Goal: Task Accomplishment & Management: Manage account settings

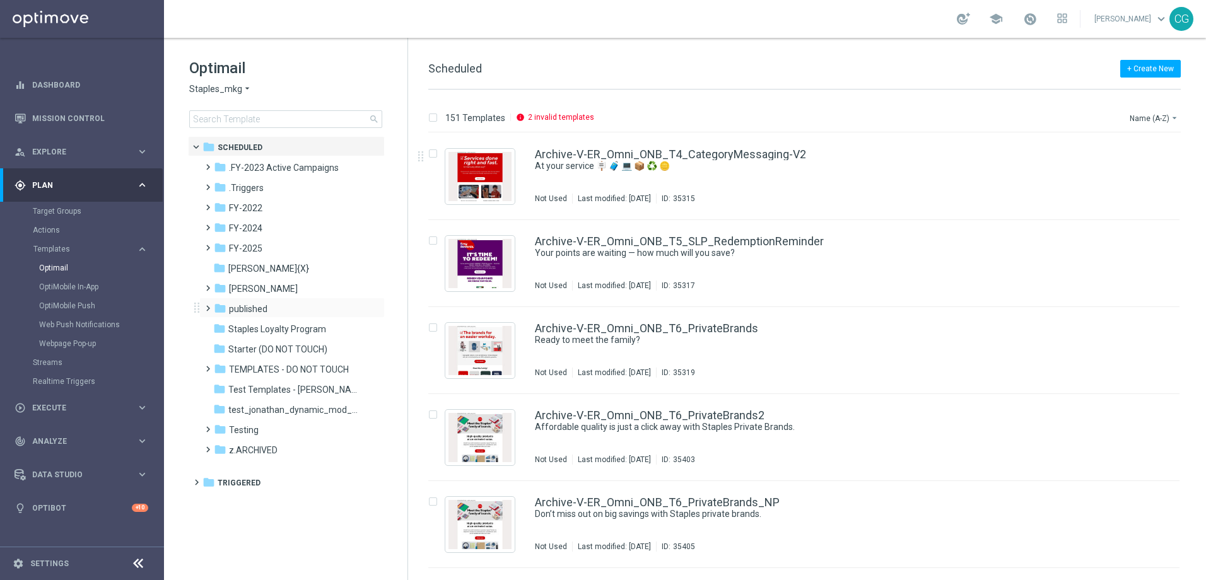
click at [208, 305] on span at bounding box center [206, 302] width 6 height 5
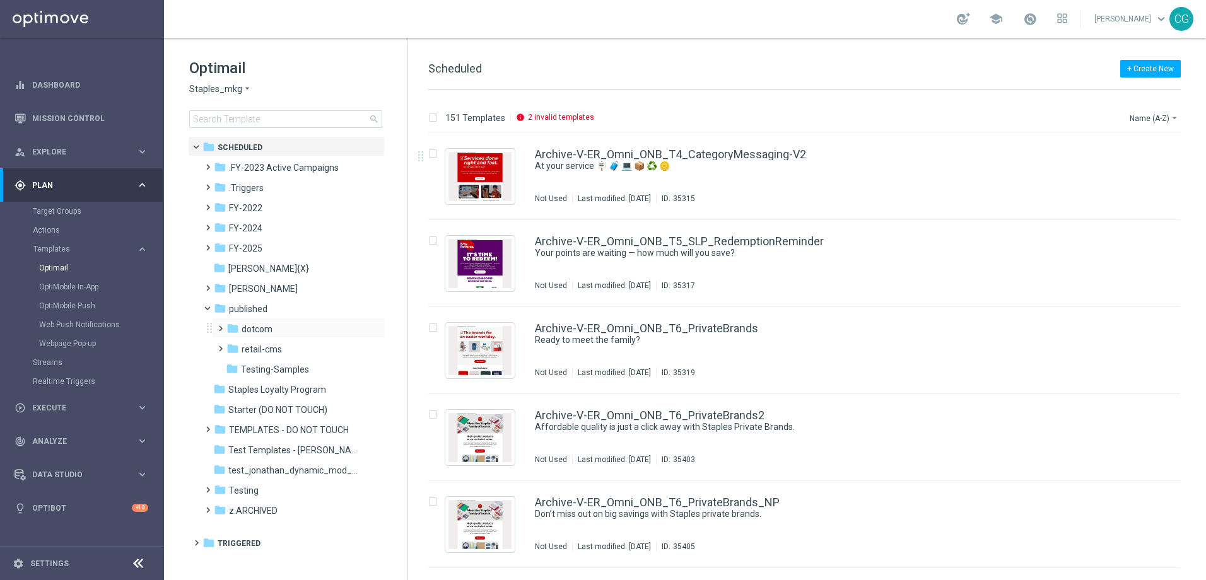
click at [218, 337] on div "folder dotcom more_vert" at bounding box center [298, 328] width 173 height 20
click at [221, 326] on span at bounding box center [218, 322] width 6 height 5
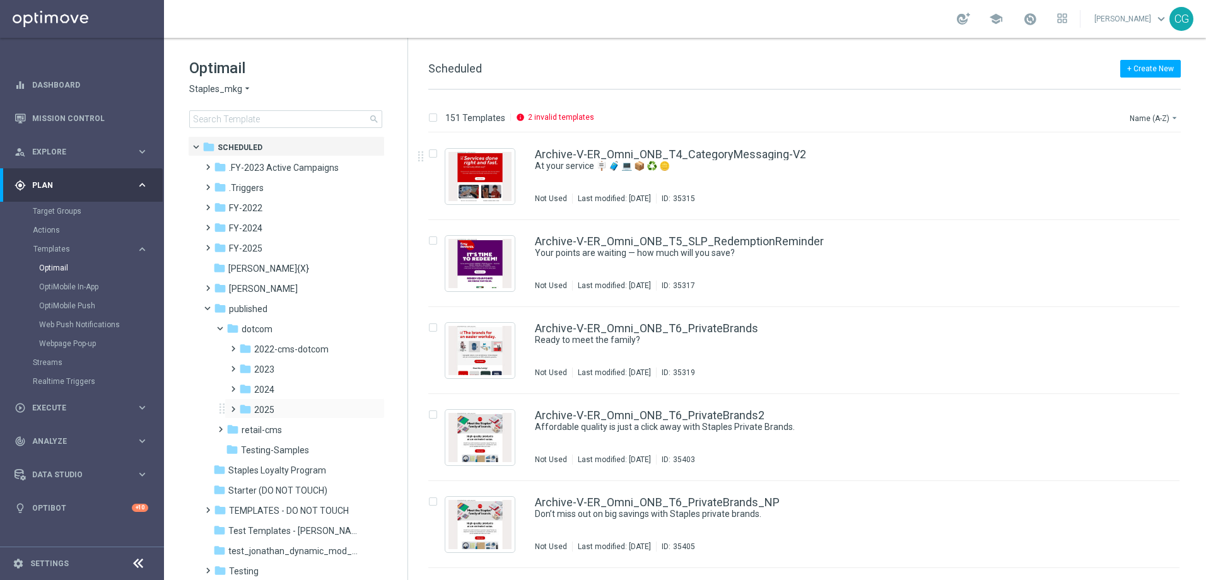
click at [230, 418] on div "folder 2025 more_vert" at bounding box center [305, 409] width 160 height 20
click at [232, 406] on span at bounding box center [231, 403] width 6 height 5
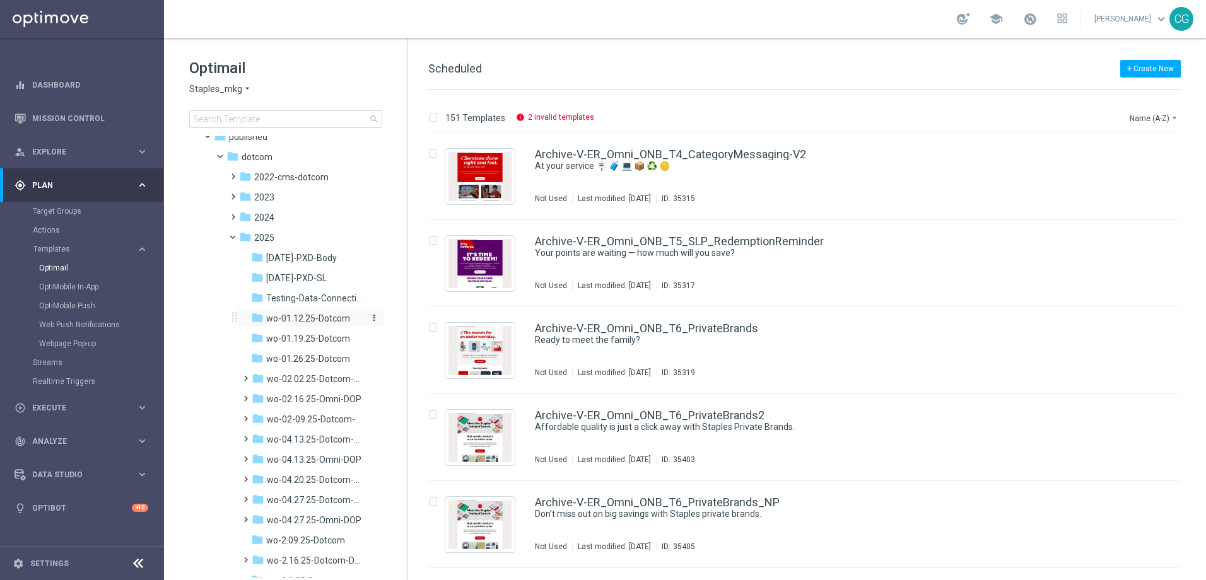
scroll to position [126, 0]
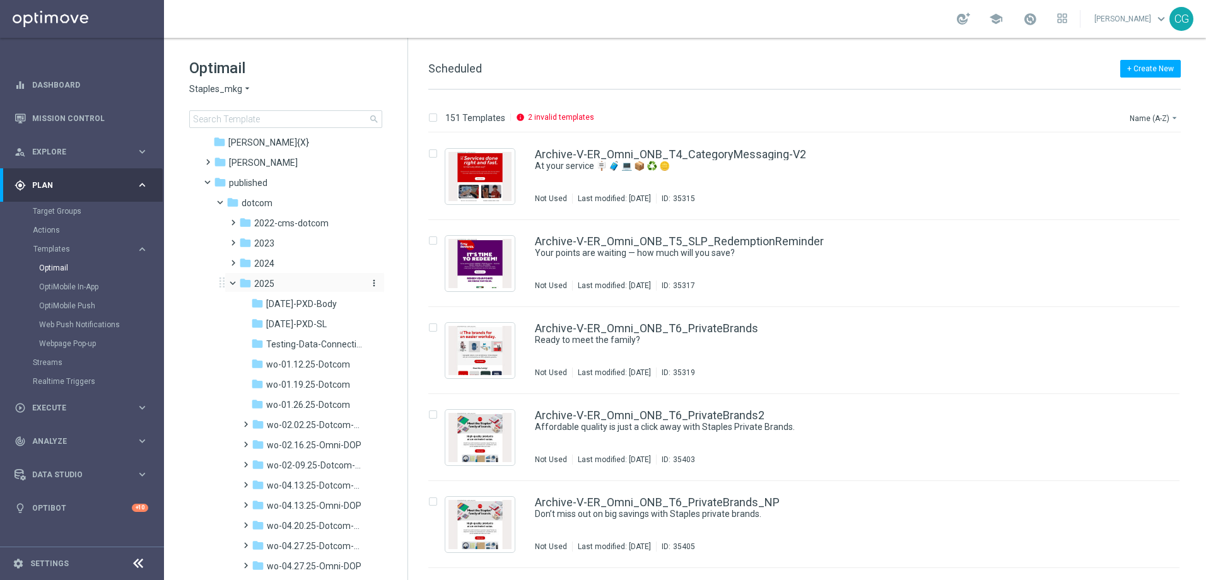
click at [373, 280] on icon "more_vert" at bounding box center [374, 283] width 10 height 10
click at [436, 286] on span "New Folder" at bounding box center [423, 286] width 38 height 10
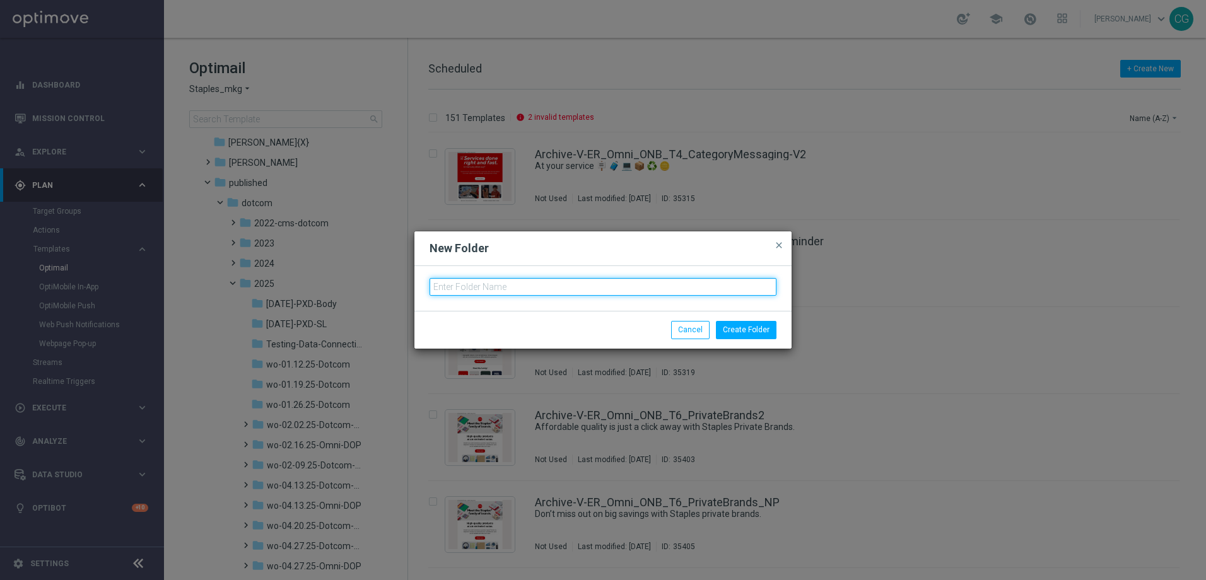
click at [512, 284] on input "text" at bounding box center [603, 287] width 347 height 18
type input "wo-8.24.25-Omni-DOP"
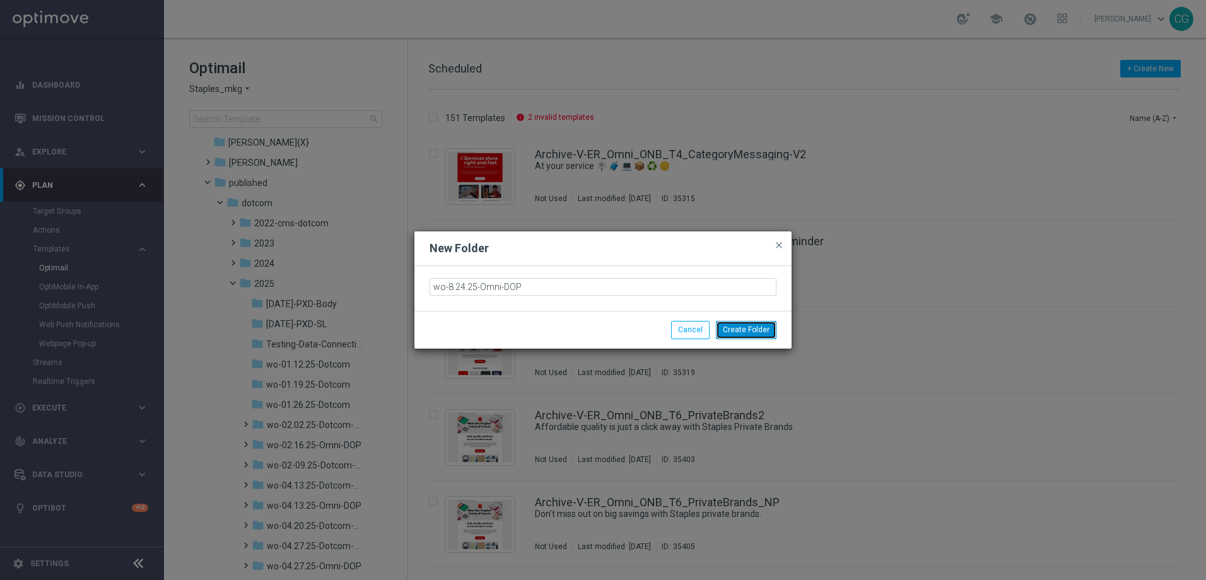
click at [720, 335] on button "Create Folder" at bounding box center [746, 330] width 61 height 18
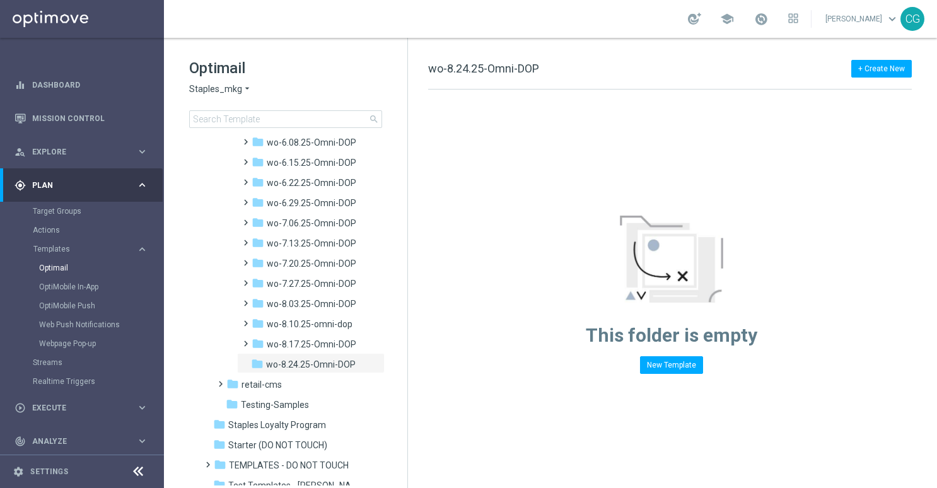
scroll to position [1136, 0]
